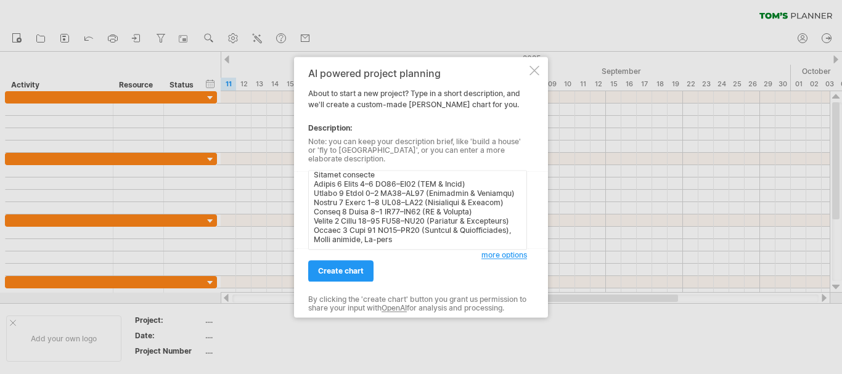
scroll to position [555, 0]
type textarea "Lore’i d sitame consectet adi eli sedd eius tempo in utlaboreet dolo magna. A’e…"
click at [356, 267] on span "create chart" at bounding box center [341, 270] width 46 height 9
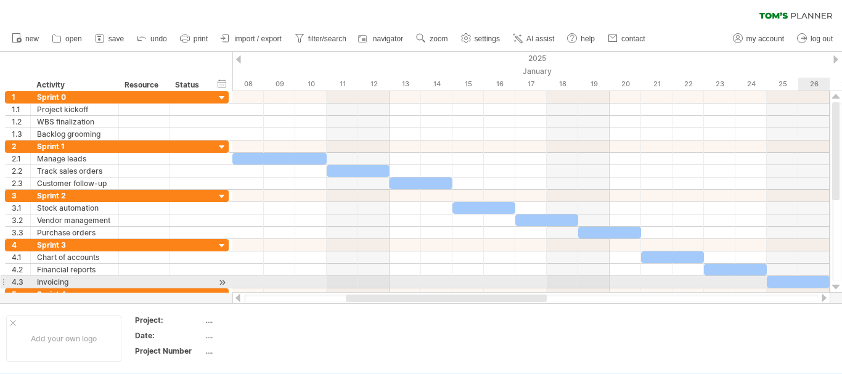
click at [839, 285] on div at bounding box center [836, 287] width 8 height 10
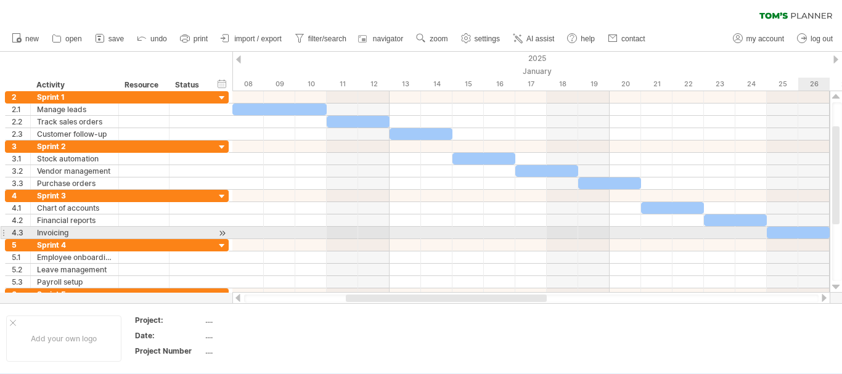
click at [839, 285] on div at bounding box center [836, 287] width 8 height 10
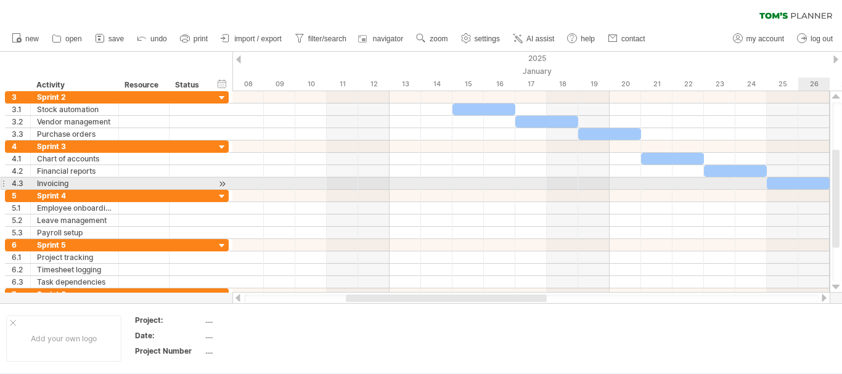
click at [839, 285] on div at bounding box center [836, 287] width 8 height 10
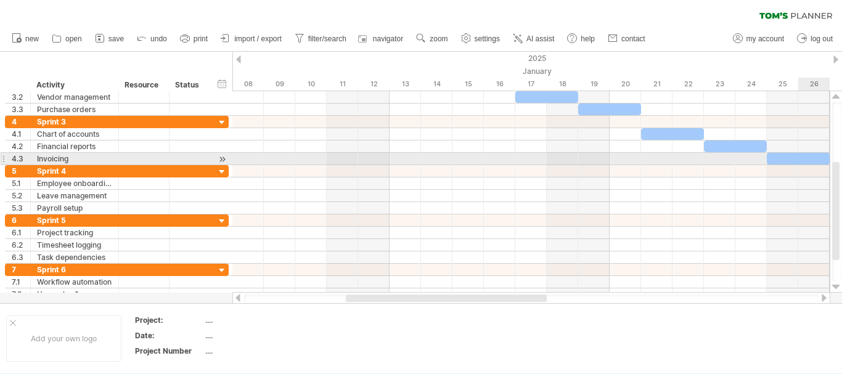
click at [839, 285] on div at bounding box center [836, 287] width 8 height 10
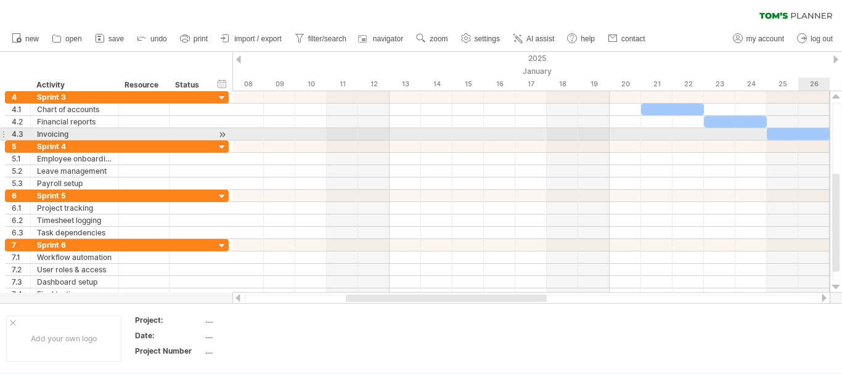
click at [839, 285] on div at bounding box center [836, 287] width 8 height 10
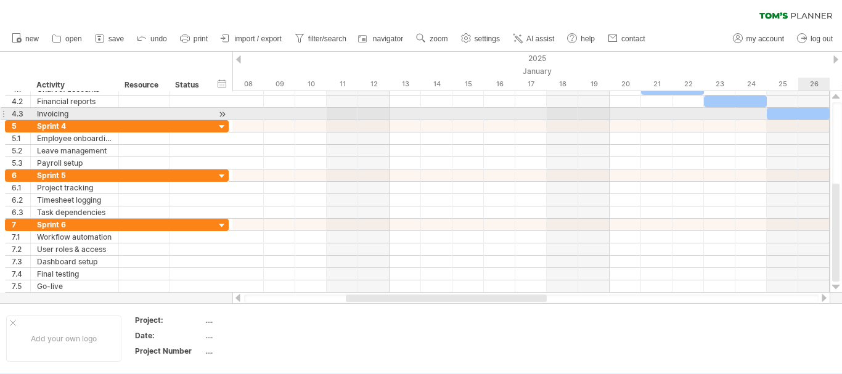
click at [839, 285] on div at bounding box center [836, 287] width 8 height 10
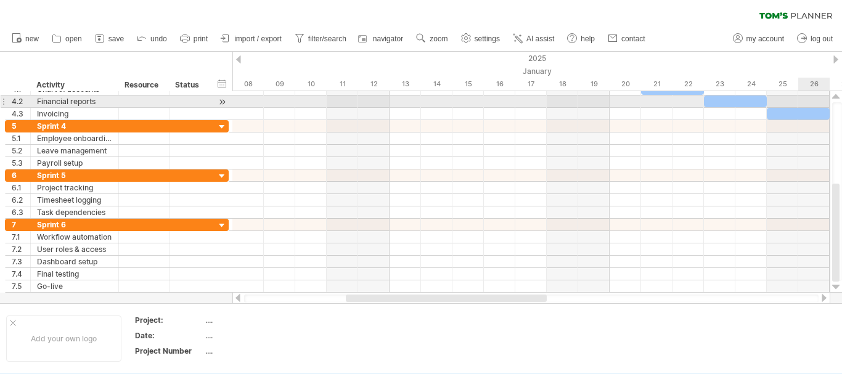
click at [835, 106] on div at bounding box center [837, 191] width 10 height 179
click at [835, 100] on div at bounding box center [836, 97] width 8 height 10
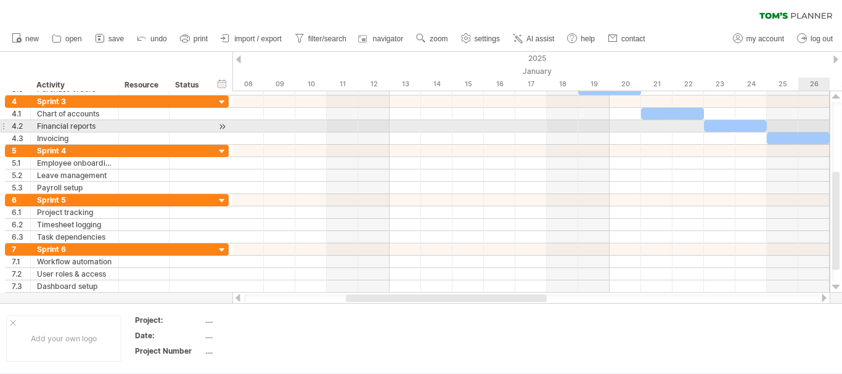
click at [835, 100] on div at bounding box center [836, 97] width 8 height 10
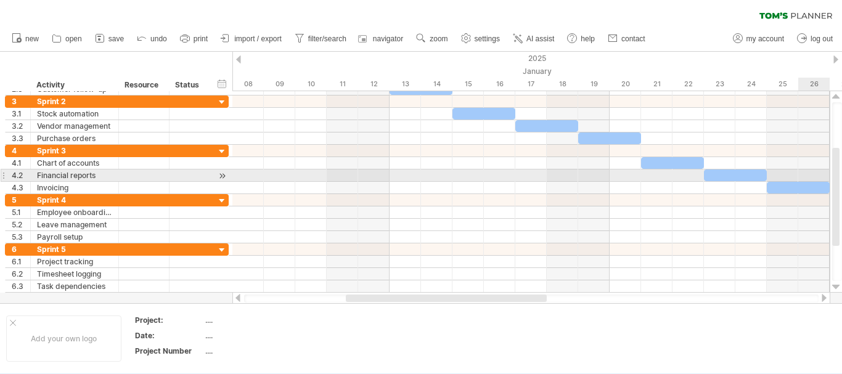
click at [835, 100] on div at bounding box center [836, 97] width 8 height 10
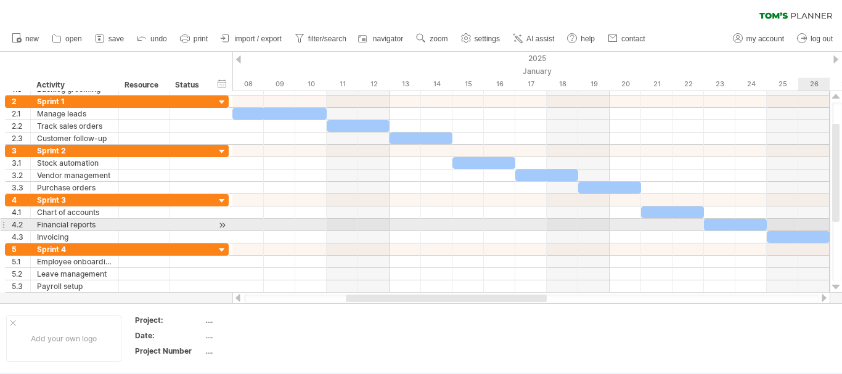
click at [835, 100] on div at bounding box center [836, 97] width 8 height 10
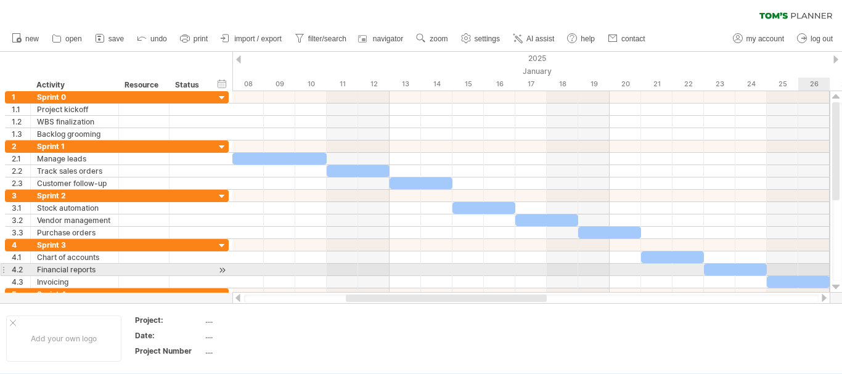
click at [835, 100] on div at bounding box center [836, 97] width 8 height 10
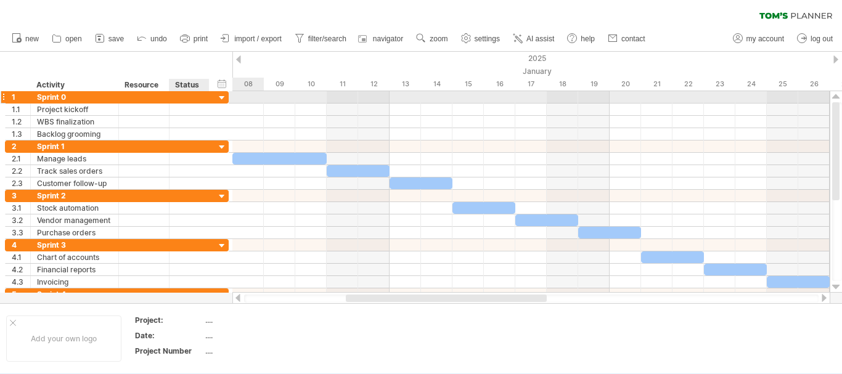
click at [224, 97] on div at bounding box center [222, 98] width 12 height 12
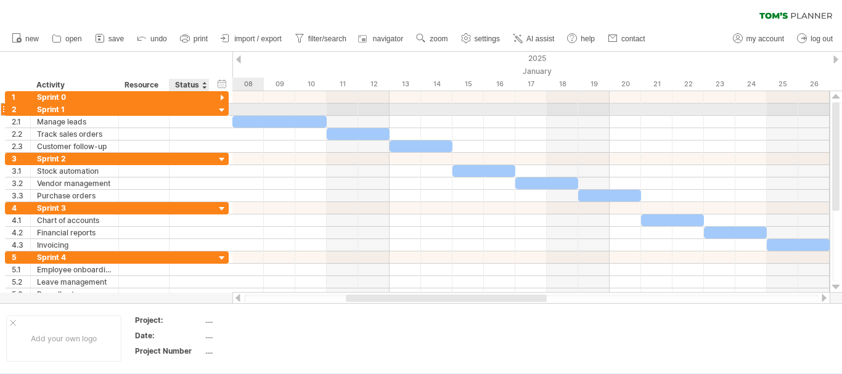
click at [219, 111] on div at bounding box center [222, 111] width 12 height 12
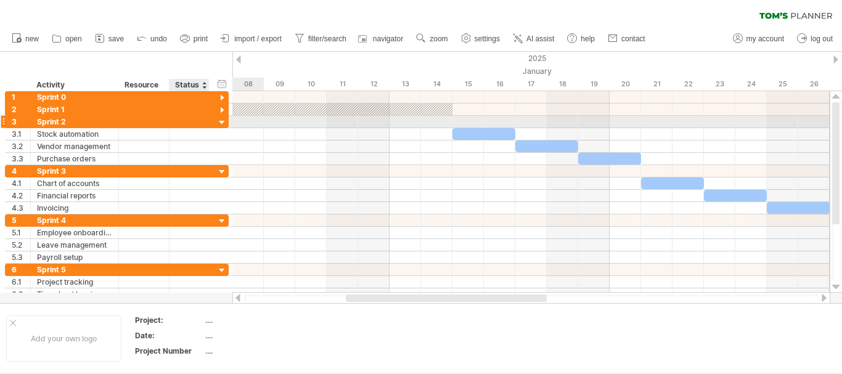
click at [221, 122] on div at bounding box center [222, 123] width 12 height 12
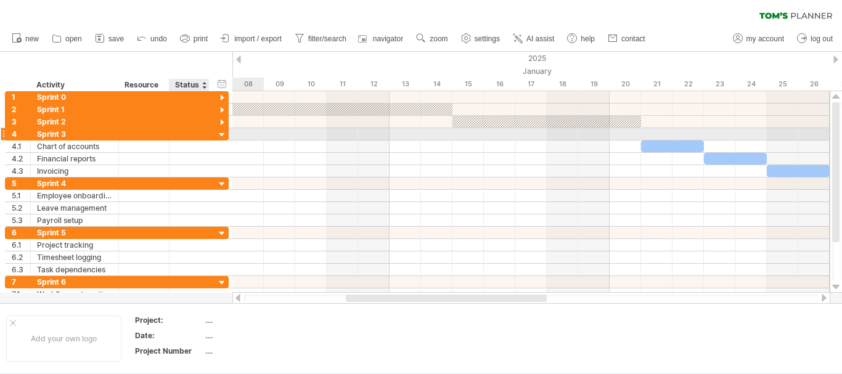
click at [222, 132] on div at bounding box center [222, 135] width 12 height 12
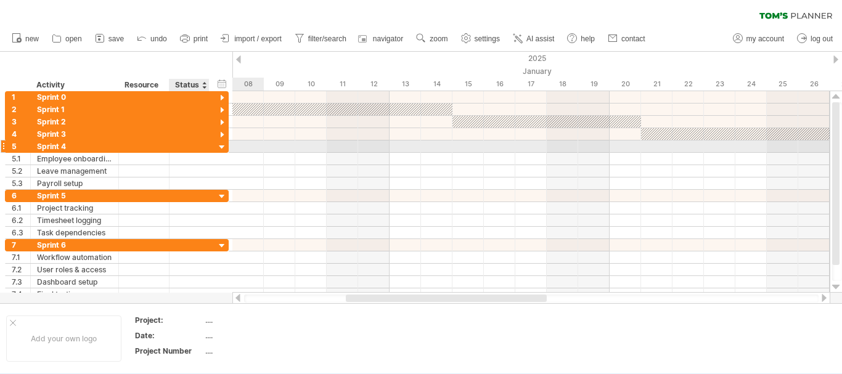
click at [221, 146] on div at bounding box center [222, 148] width 12 height 12
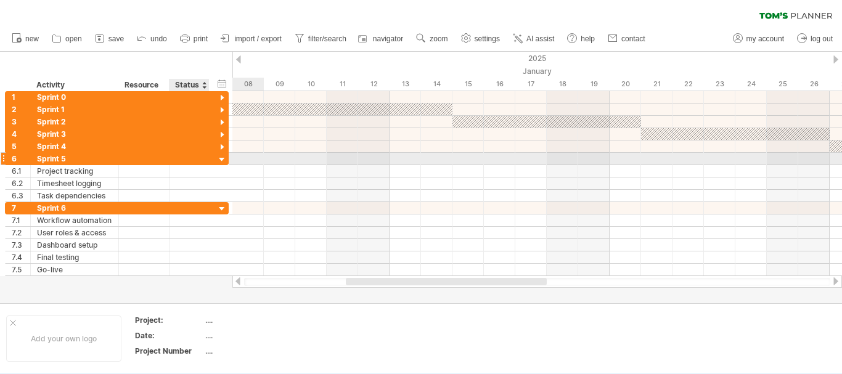
click at [221, 158] on div at bounding box center [222, 160] width 12 height 12
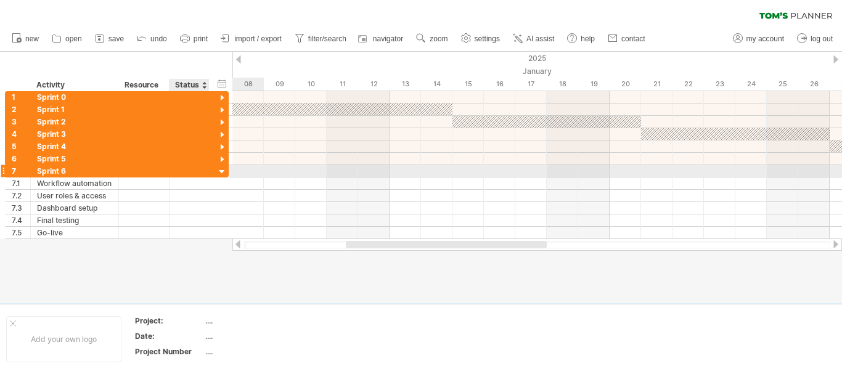
click at [222, 170] on div at bounding box center [222, 172] width 12 height 12
